Goal: Find specific page/section: Find specific page/section

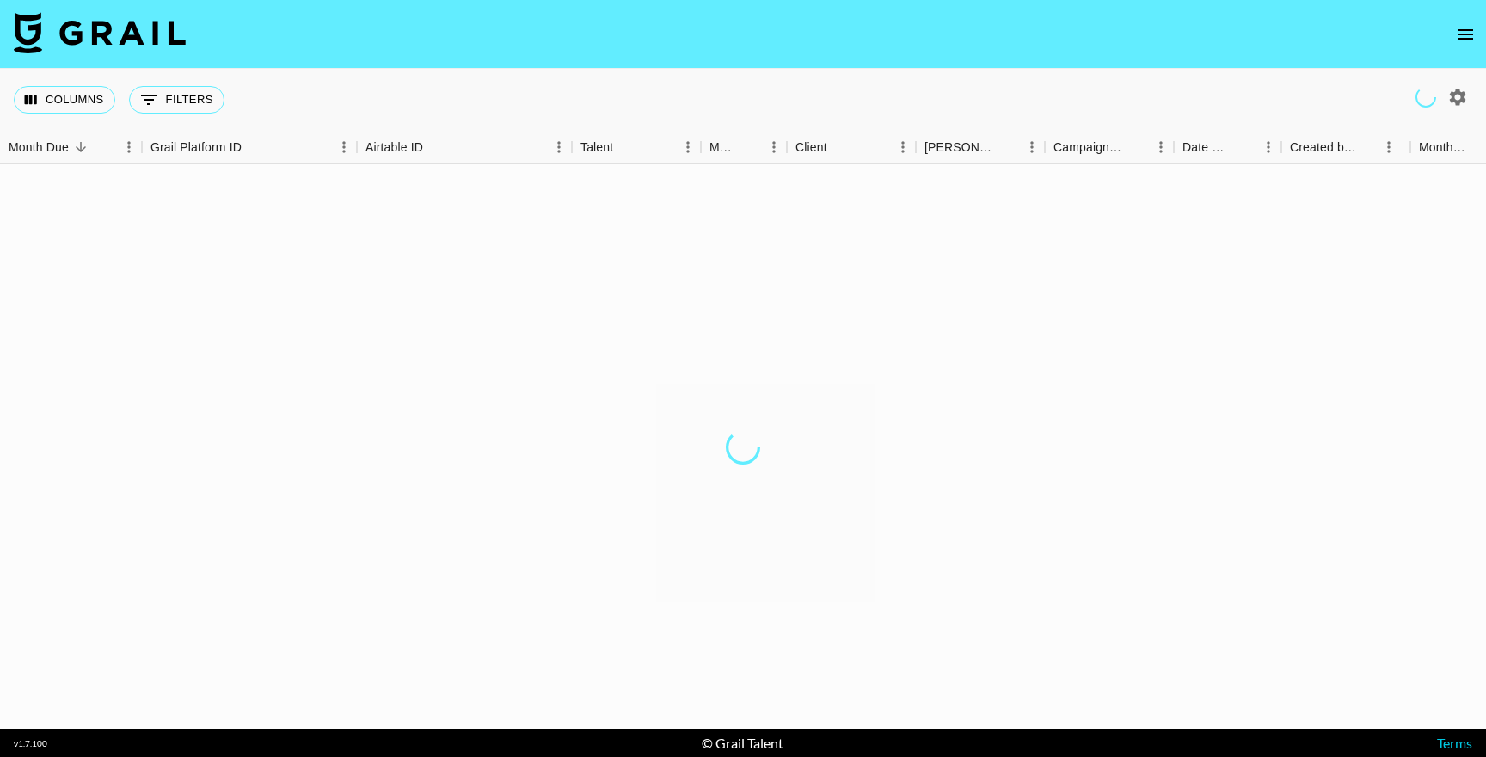
click at [1473, 38] on icon "open drawer" at bounding box center [1465, 34] width 15 height 10
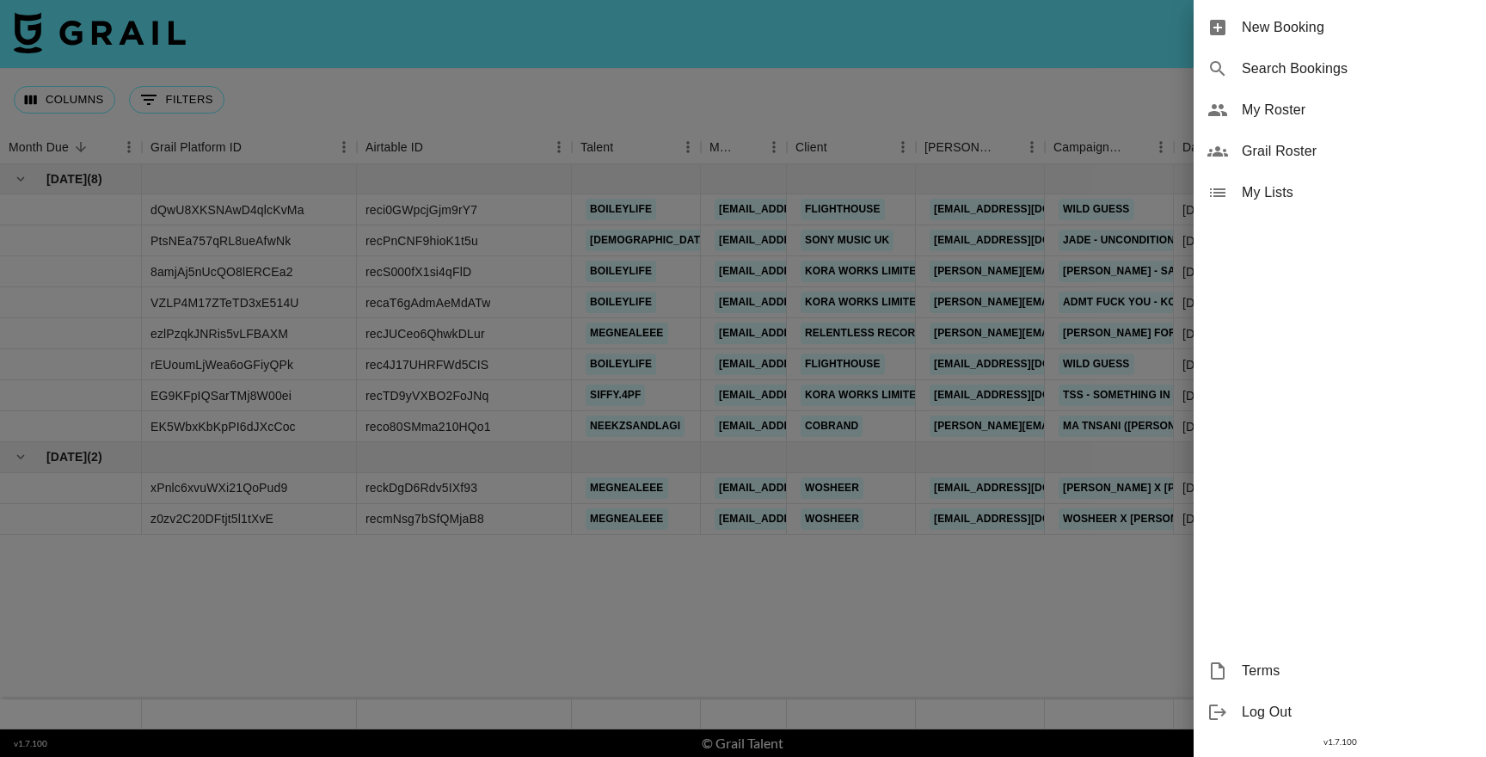
click at [1284, 112] on span "My Roster" at bounding box center [1357, 110] width 231 height 21
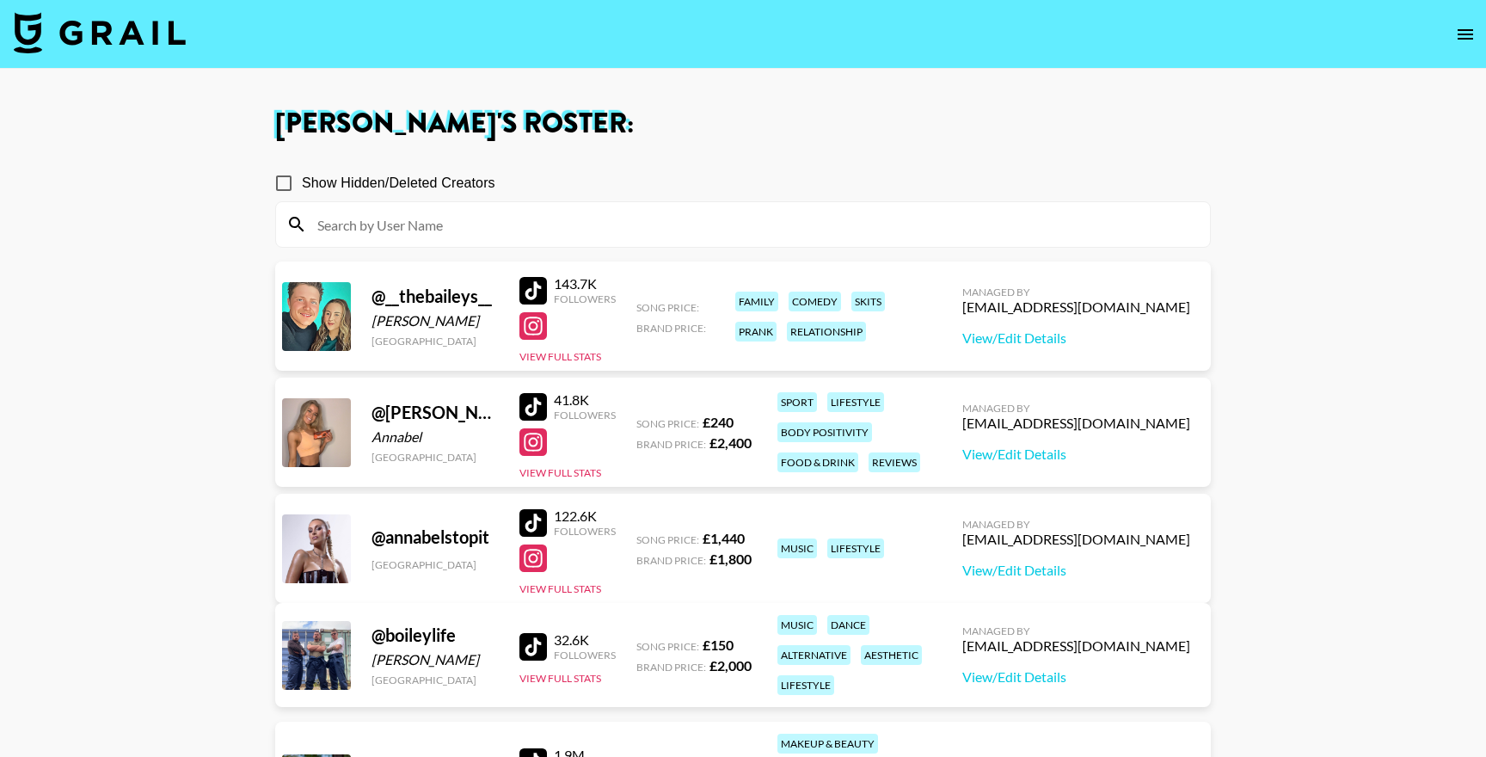
click at [1468, 38] on icon "open drawer" at bounding box center [1465, 34] width 15 height 10
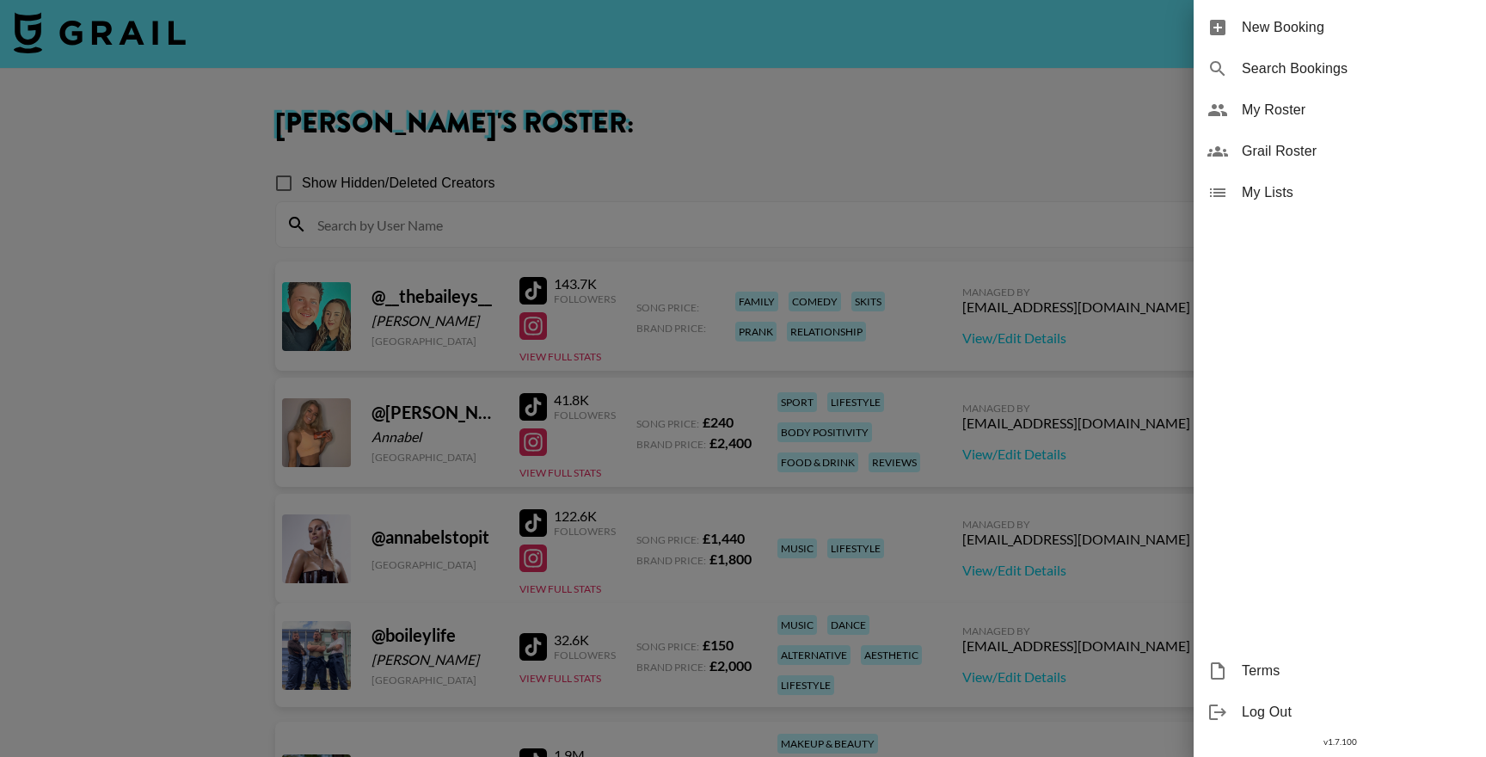
click at [957, 180] on div at bounding box center [743, 378] width 1486 height 757
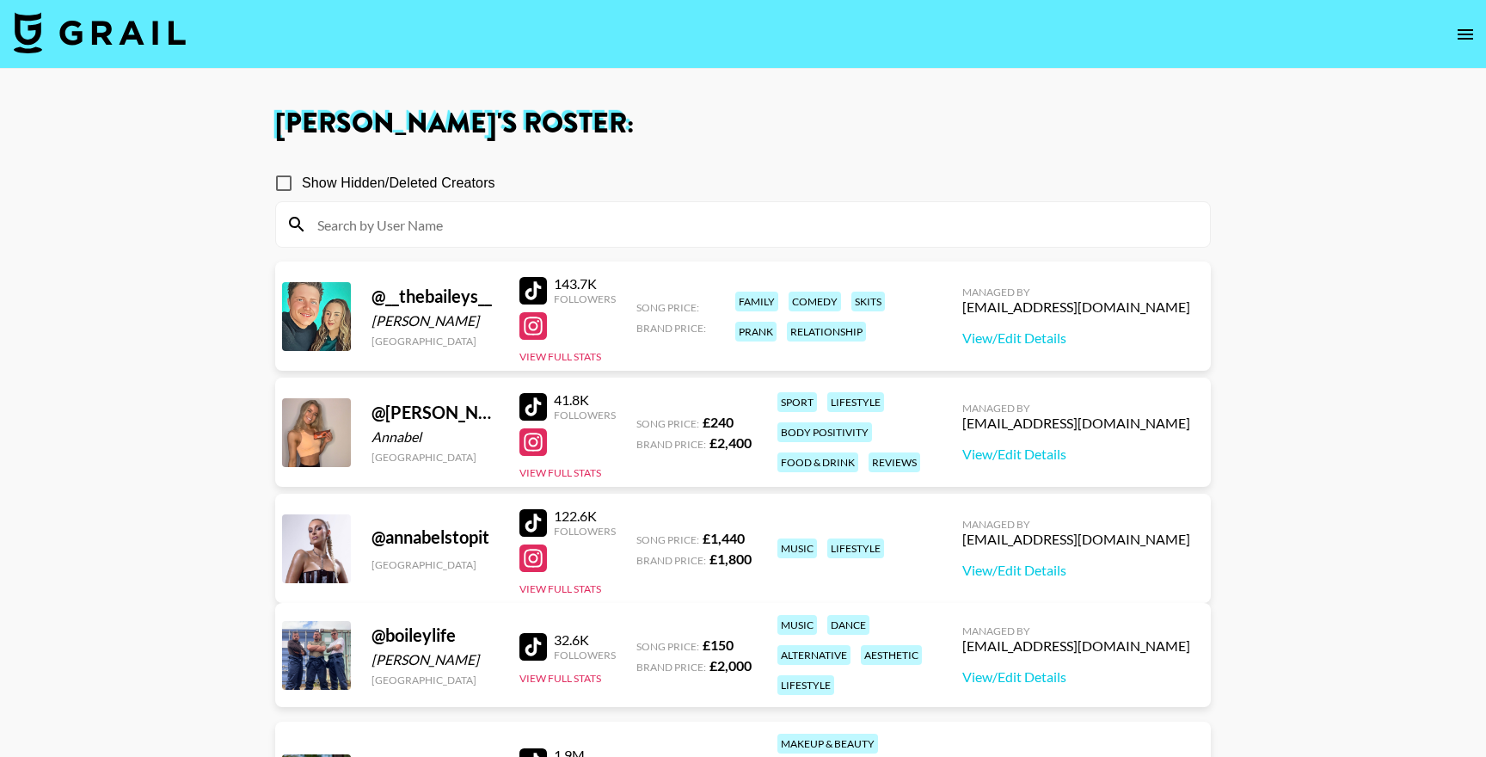
click at [655, 220] on input at bounding box center [753, 225] width 893 height 28
click at [1468, 46] on button "open drawer" at bounding box center [1466, 34] width 34 height 34
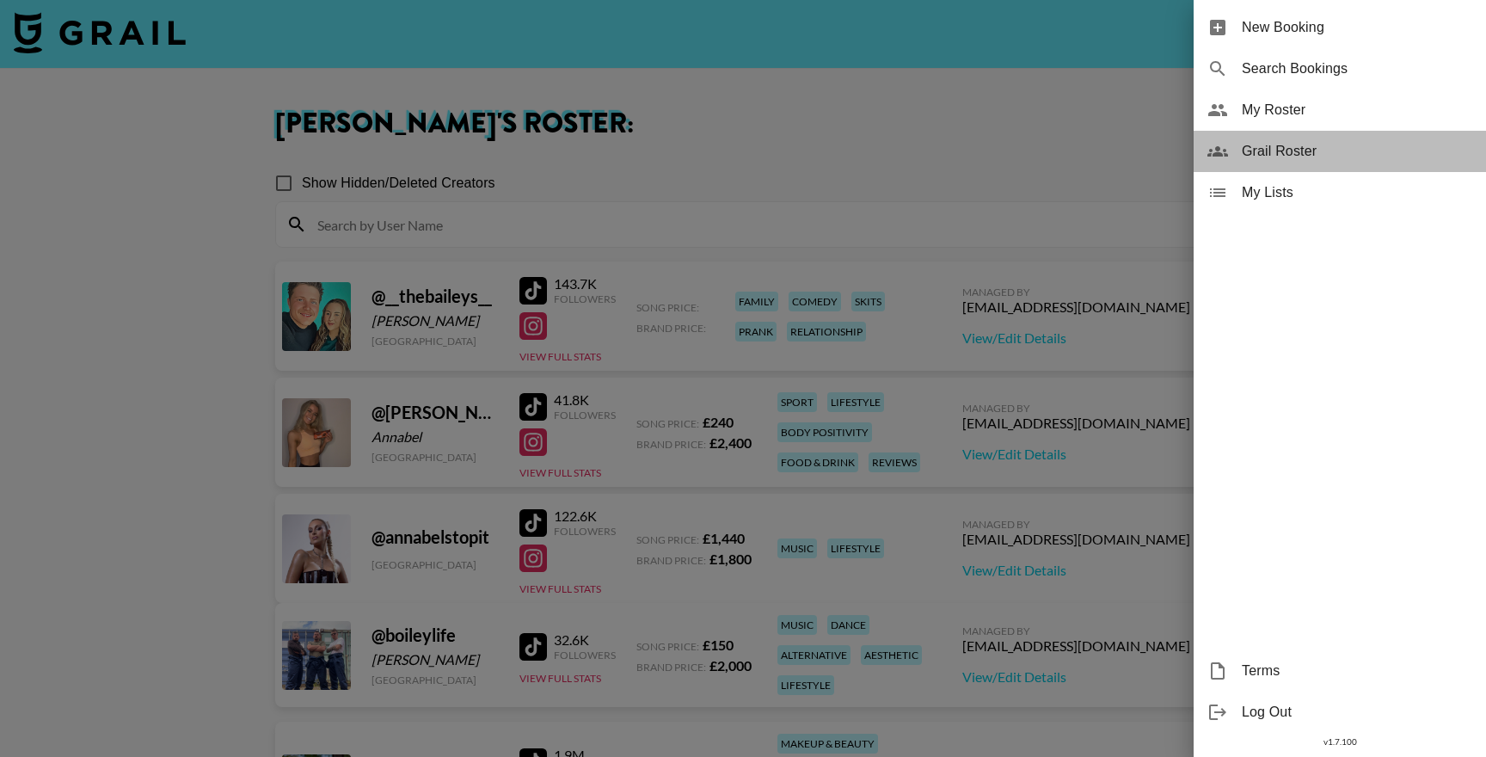
click at [1315, 155] on span "Grail Roster" at bounding box center [1357, 151] width 231 height 21
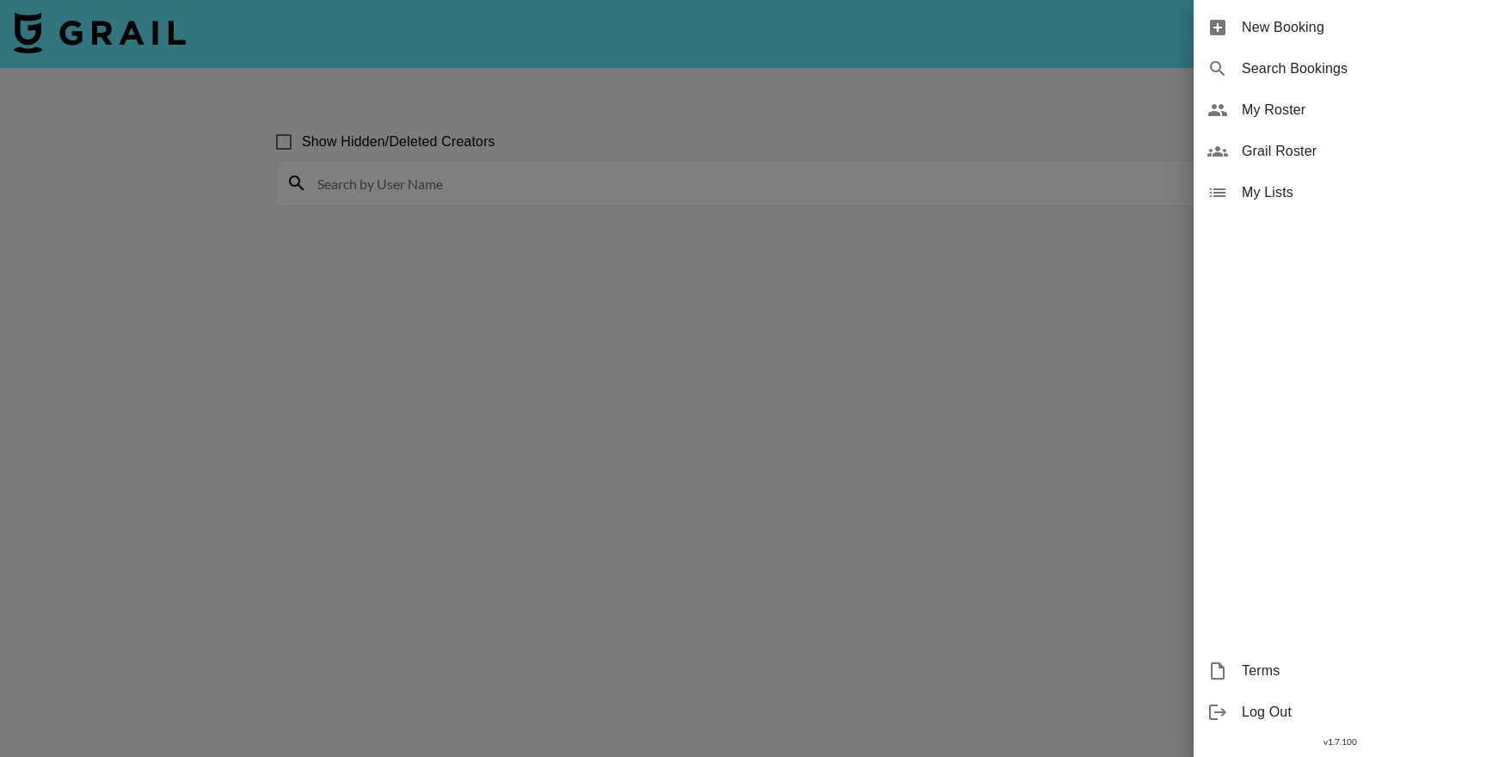
click at [649, 169] on div at bounding box center [743, 378] width 1486 height 757
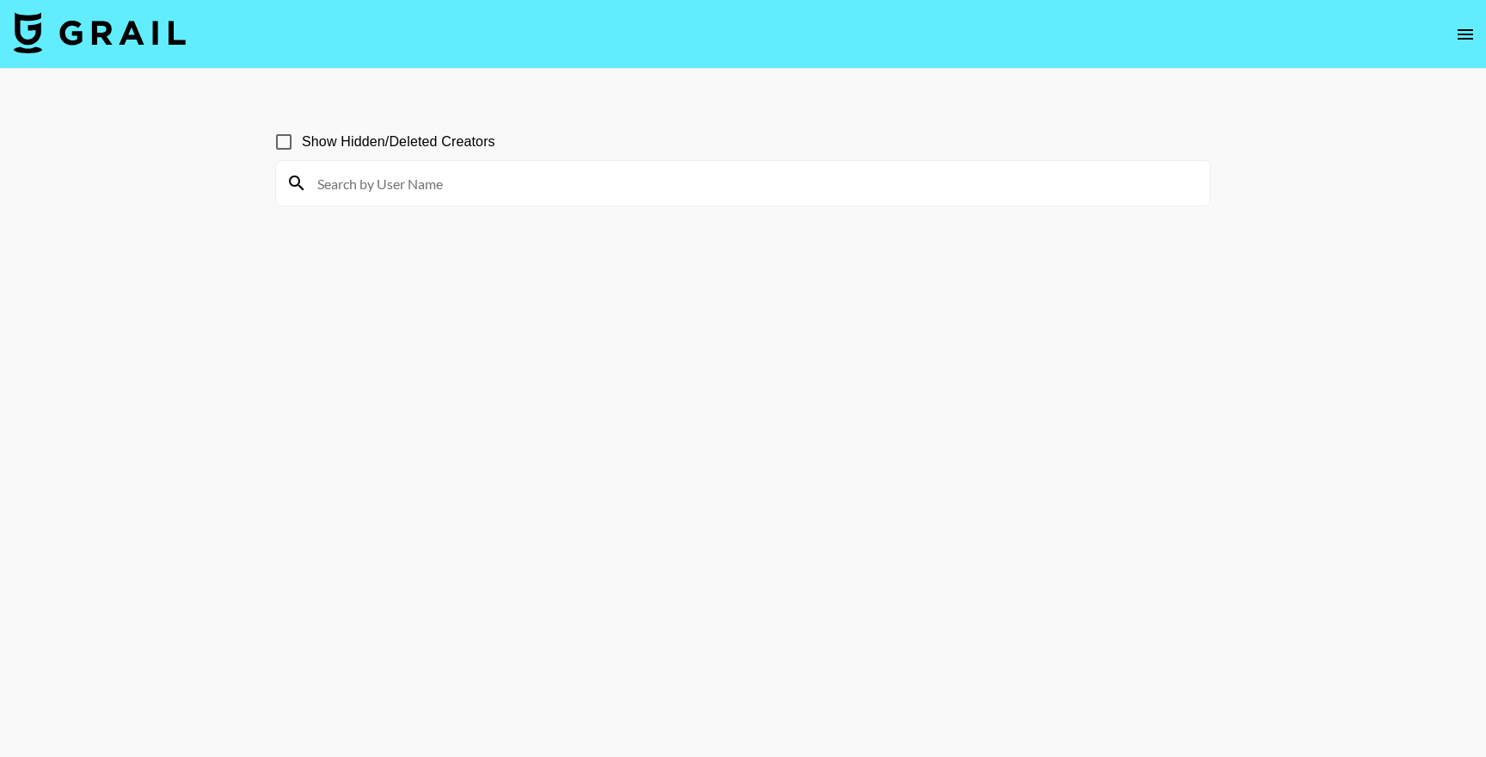
click at [630, 174] on input at bounding box center [753, 183] width 893 height 28
type input "horror of youth"
click at [446, 177] on input "horror of youth" at bounding box center [753, 183] width 893 height 28
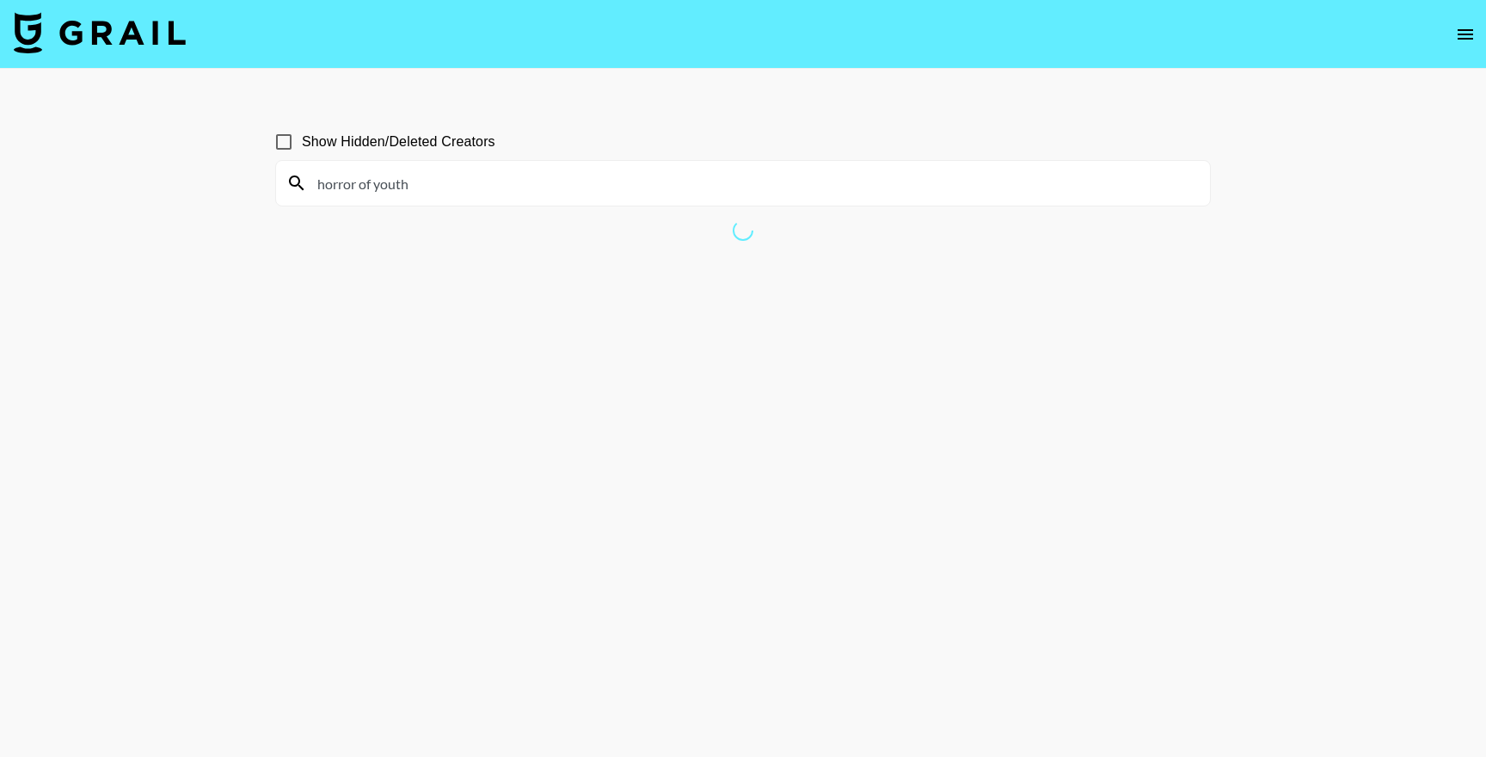
click at [446, 177] on input "horror of youth" at bounding box center [753, 183] width 893 height 28
click at [345, 247] on section "Show Hidden/Deleted Creators horror of youth" at bounding box center [743, 419] width 936 height 619
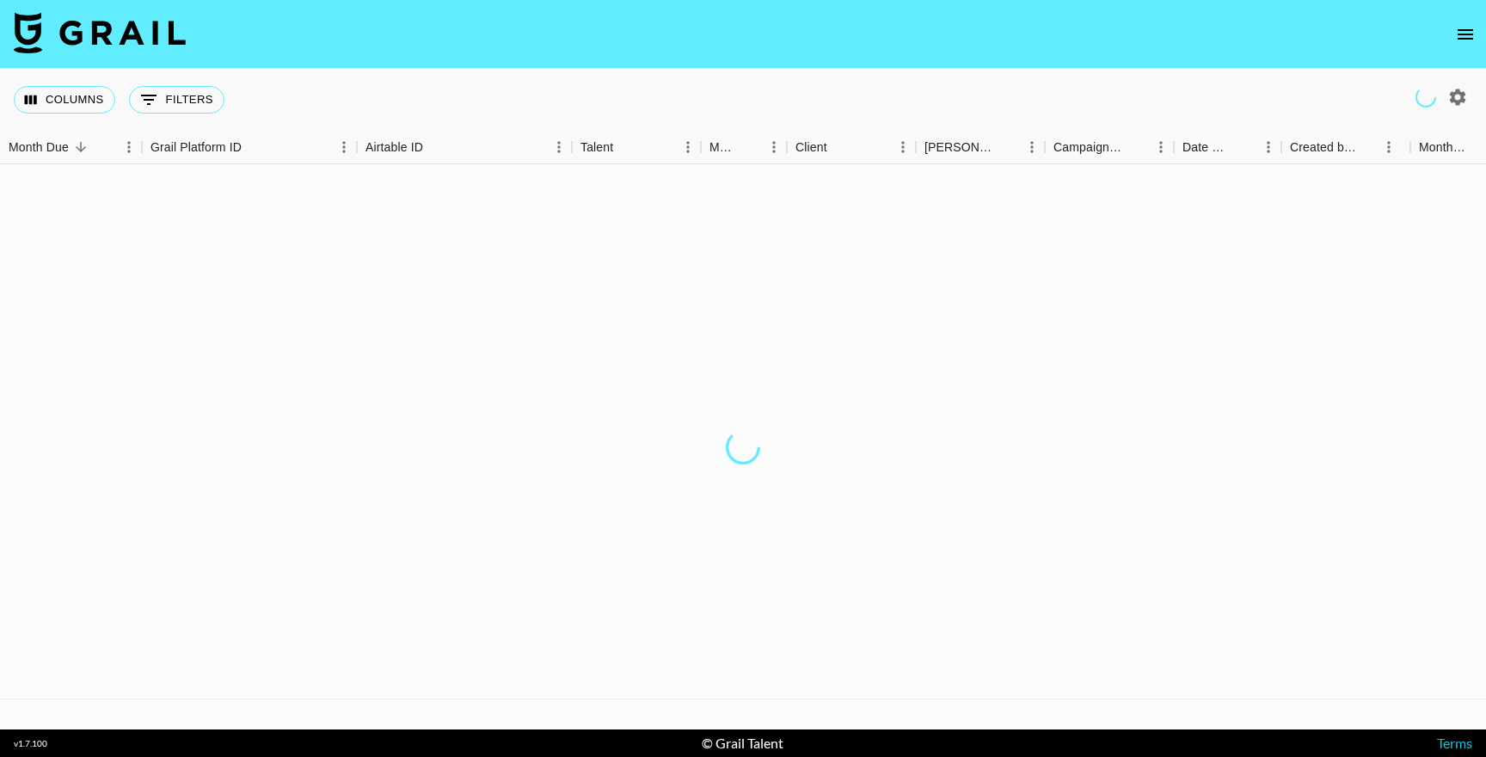
click at [1483, 26] on nav at bounding box center [743, 34] width 1486 height 69
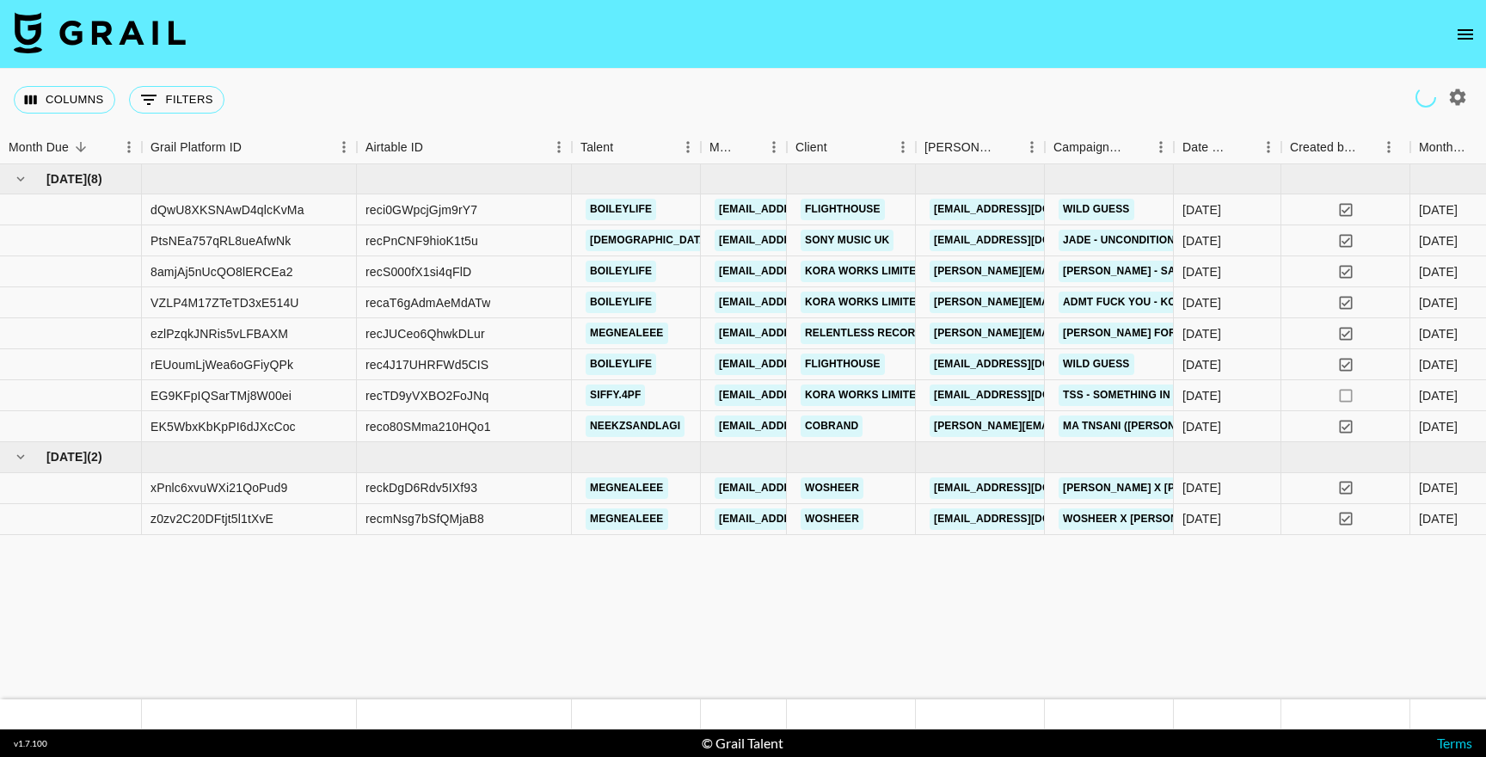
click at [1473, 26] on icon "open drawer" at bounding box center [1465, 34] width 21 height 21
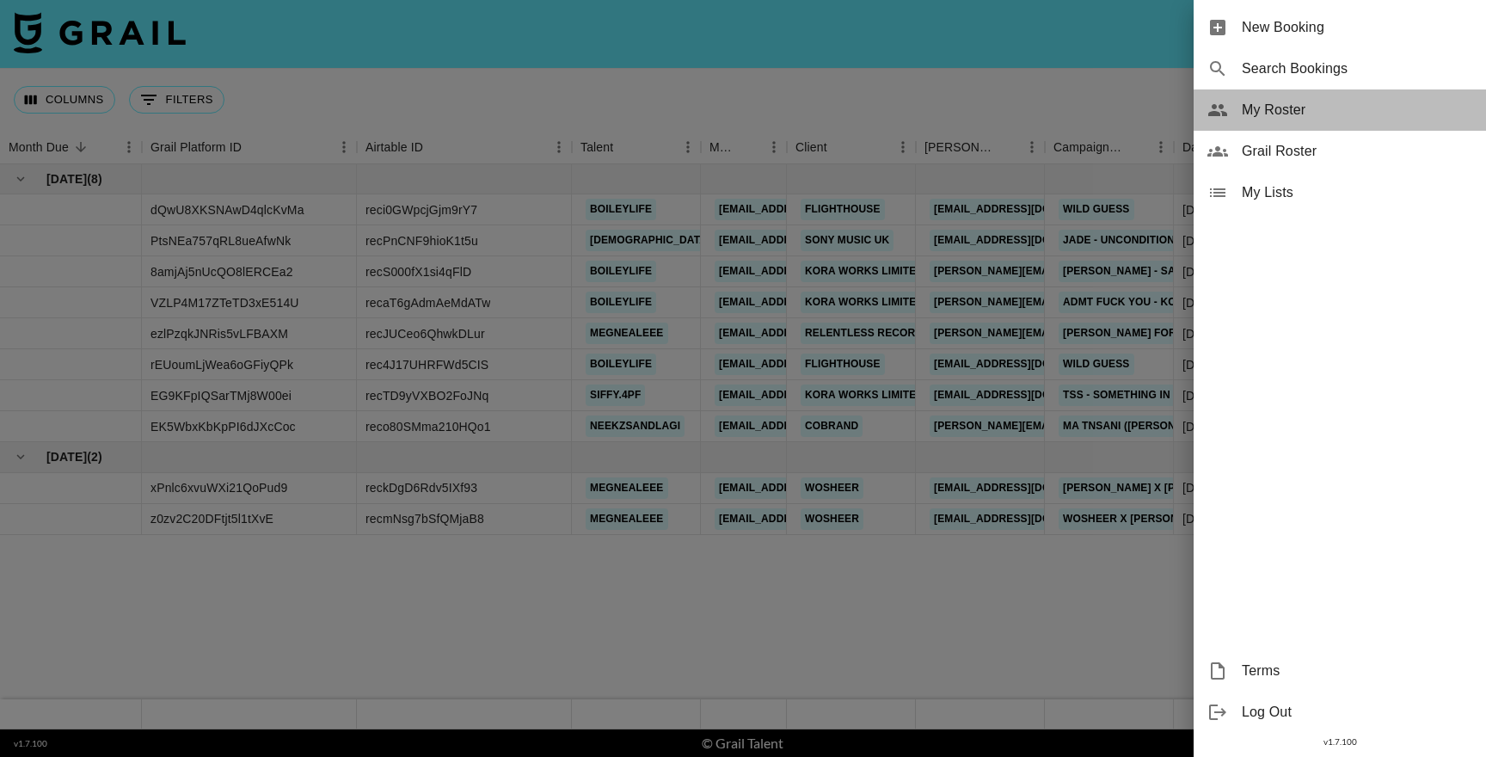
click at [1281, 111] on span "My Roster" at bounding box center [1357, 110] width 231 height 21
